Goal: Information Seeking & Learning: Learn about a topic

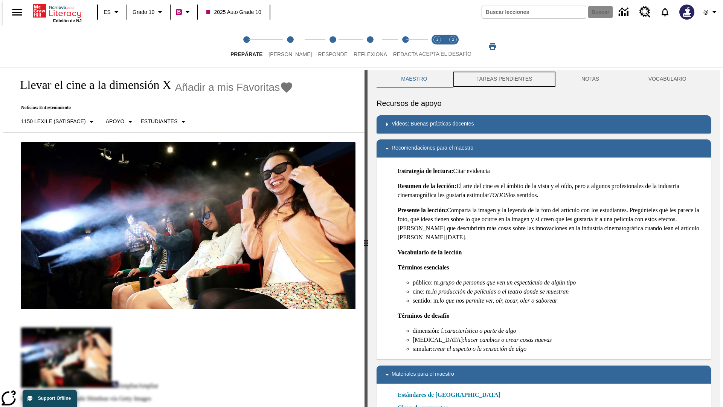
click at [503, 79] on button "TAREAS PENDIENTES" at bounding box center [504, 79] width 105 height 18
